Goal: Navigation & Orientation: Find specific page/section

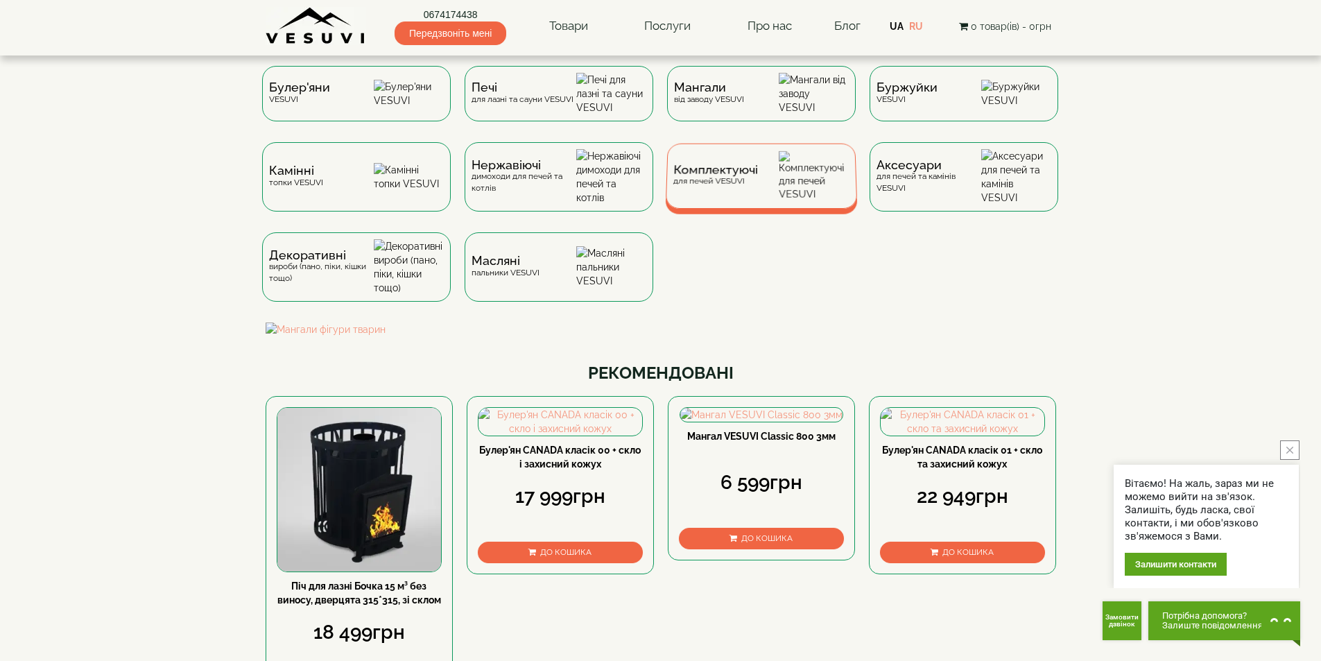
click at [724, 175] on span "Комплектуючі" at bounding box center [715, 170] width 85 height 10
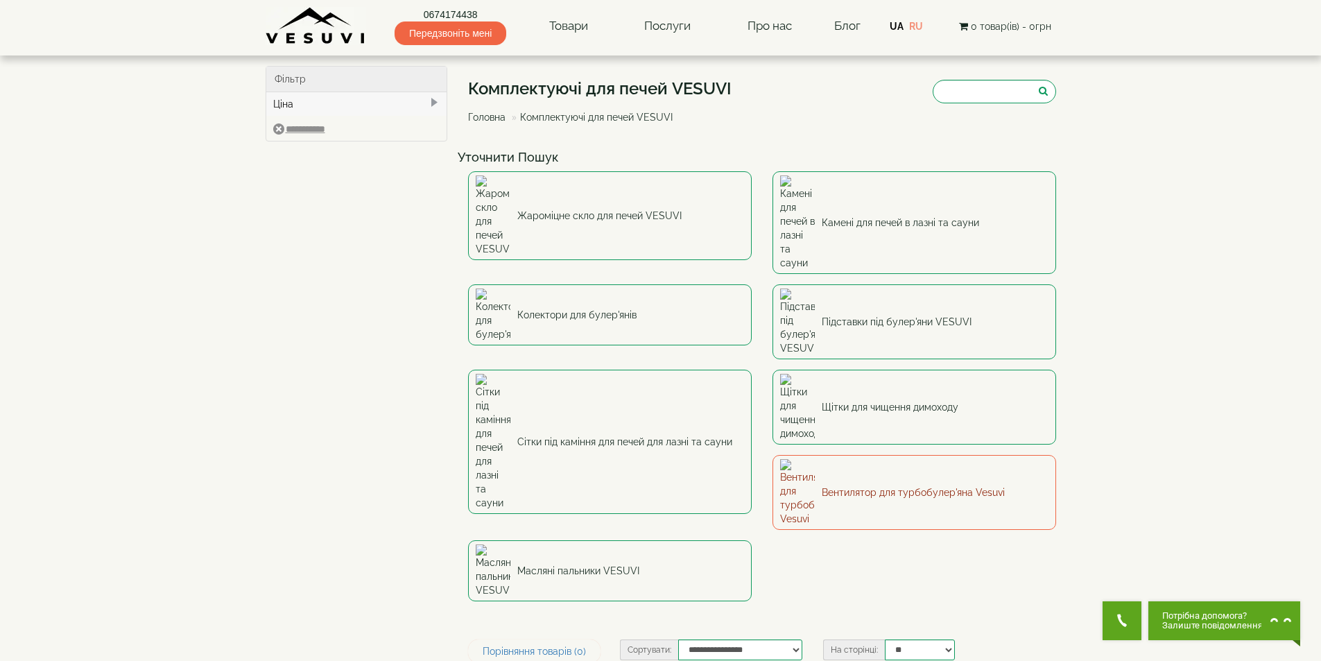
click at [773, 455] on link "Вентилятор для турбобулер'яна Vesuvi" at bounding box center [915, 492] width 284 height 75
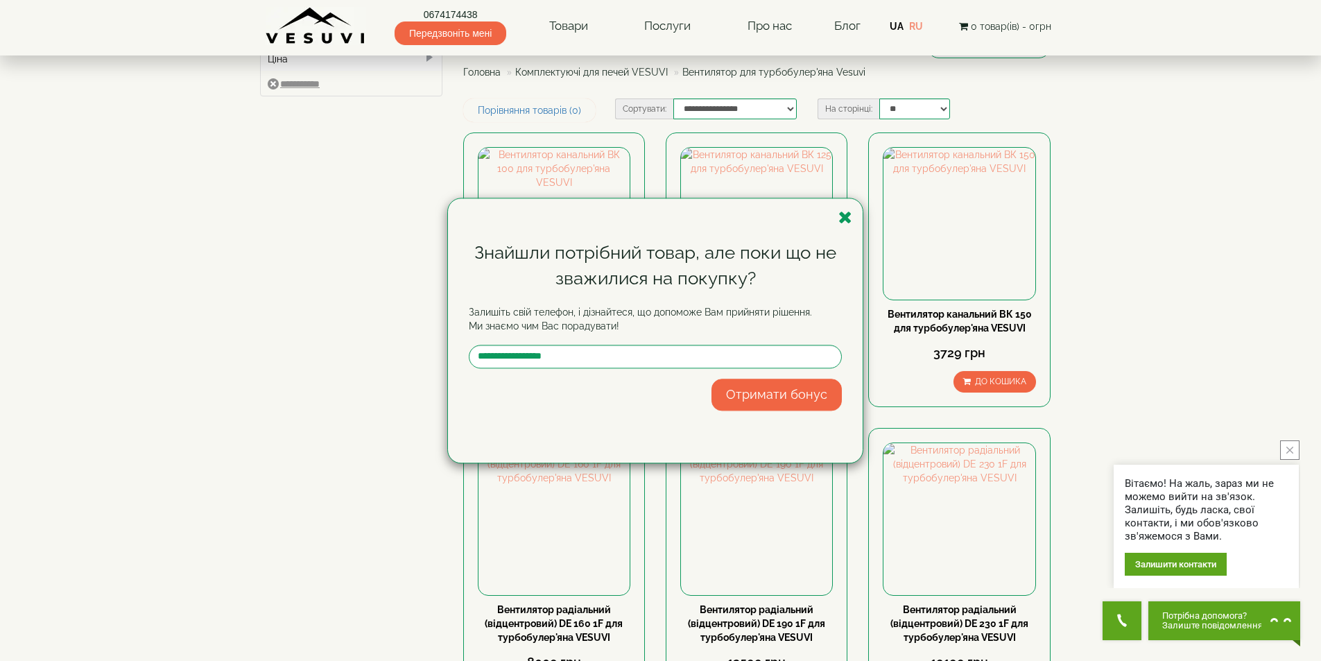
scroll to position [139, 0]
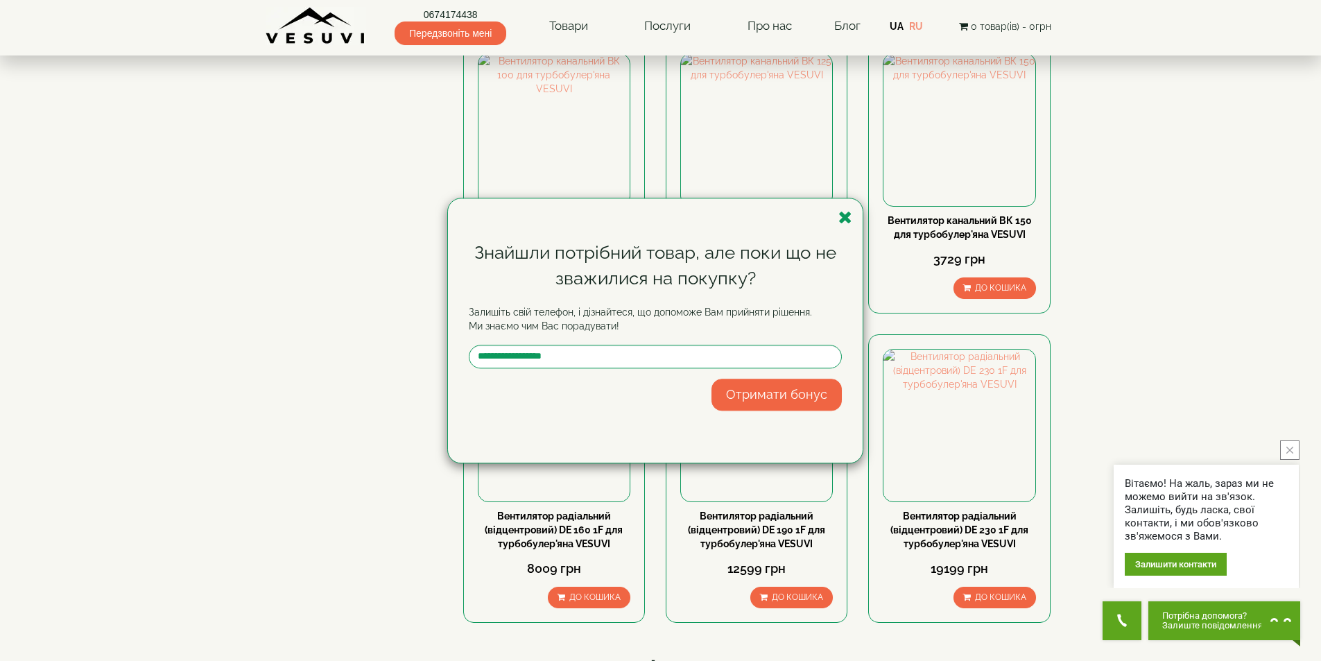
click at [1150, 222] on div "Знайшли потрібний товар, але поки що не зважилися на покупку? Залишіть свій тел…" at bounding box center [660, 330] width 1321 height 661
click at [846, 215] on icon "button" at bounding box center [846, 217] width 14 height 17
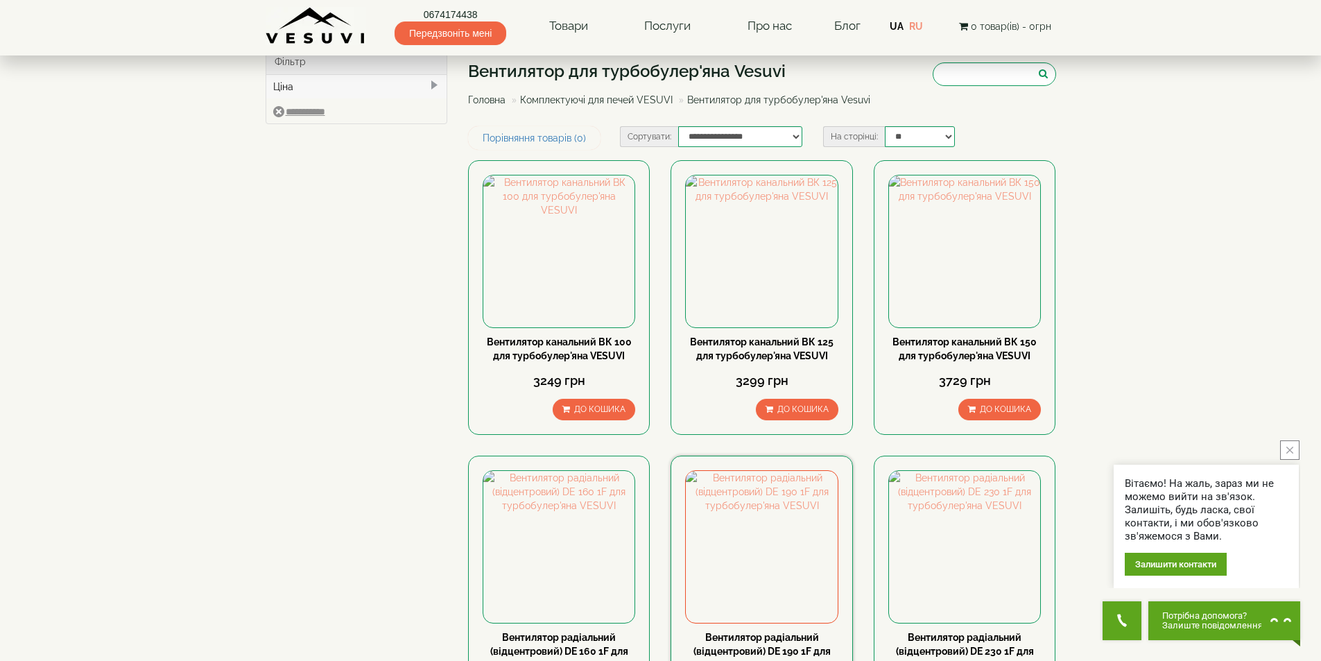
scroll to position [0, 0]
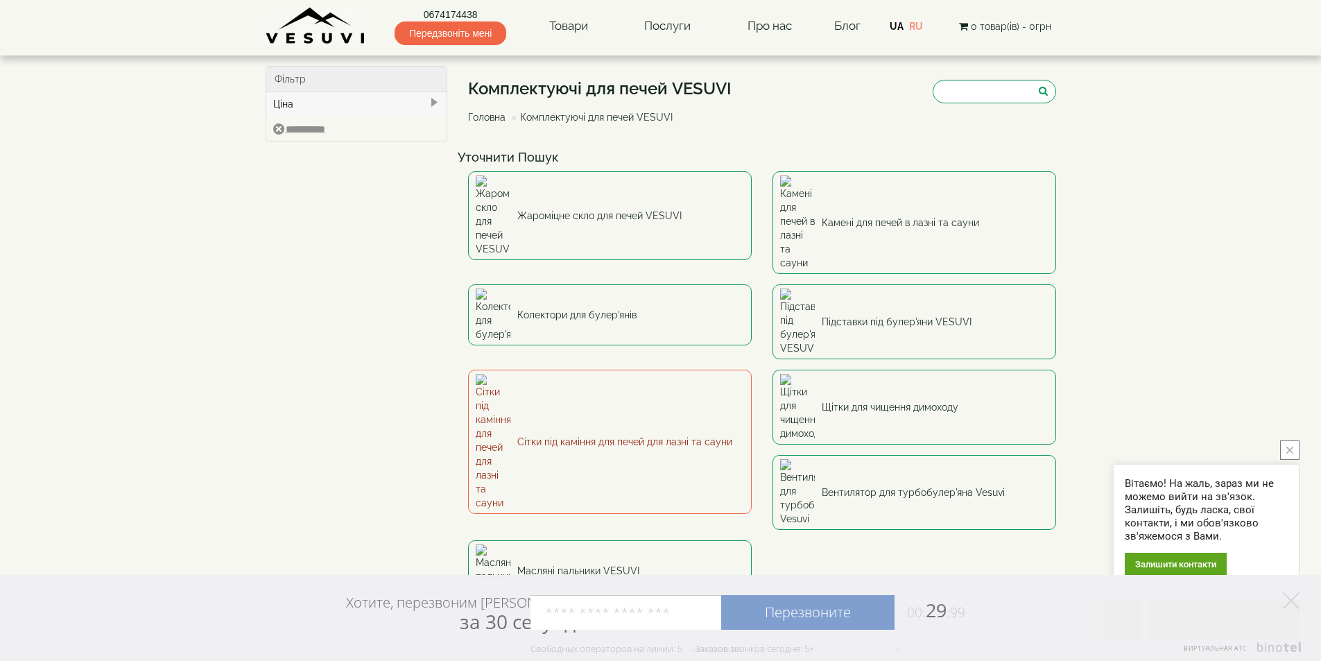
click at [619, 370] on link "Сітки під каміння для печей для лазні та сауни" at bounding box center [610, 442] width 284 height 144
click at [535, 370] on link "Сітки під каміння для печей для лазні та сауни" at bounding box center [610, 442] width 284 height 144
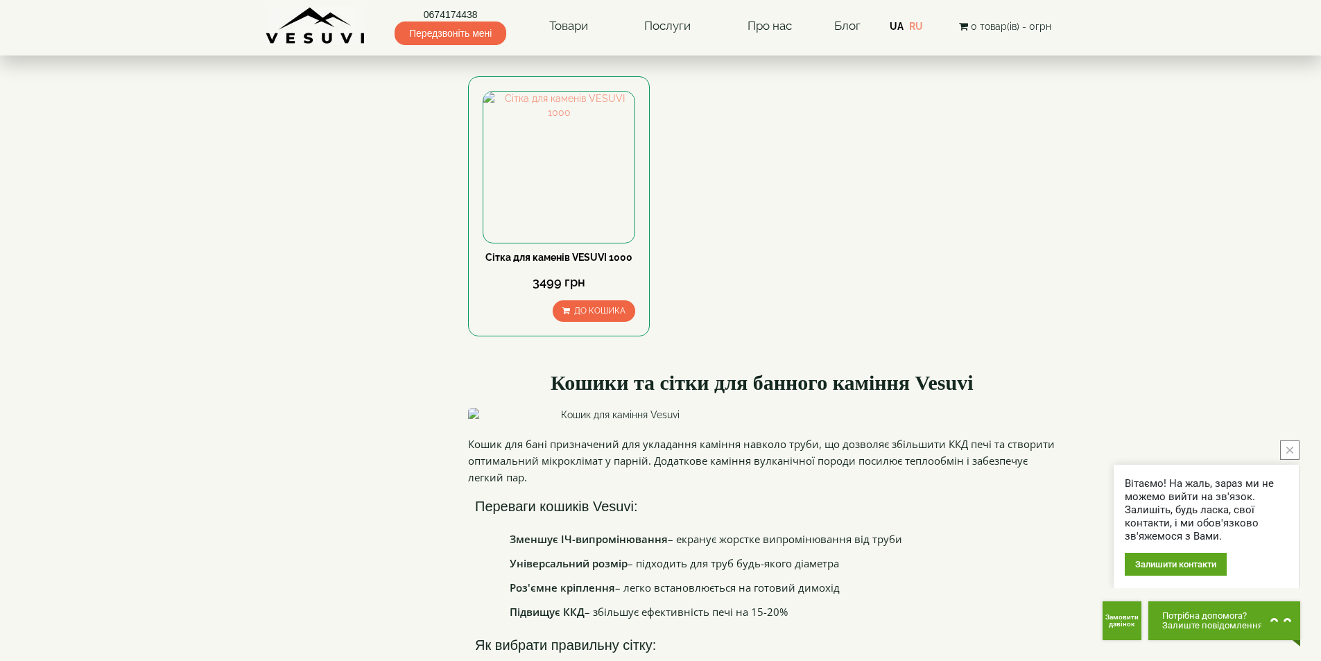
scroll to position [694, 0]
